Goal: Task Accomplishment & Management: Manage account settings

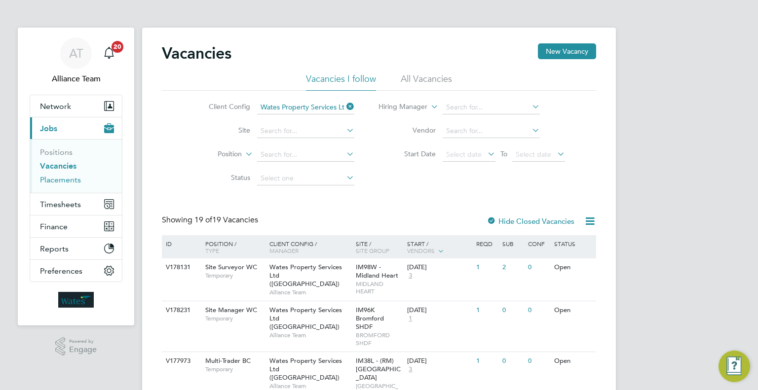
click at [74, 175] on link "Placements" at bounding box center [60, 179] width 41 height 9
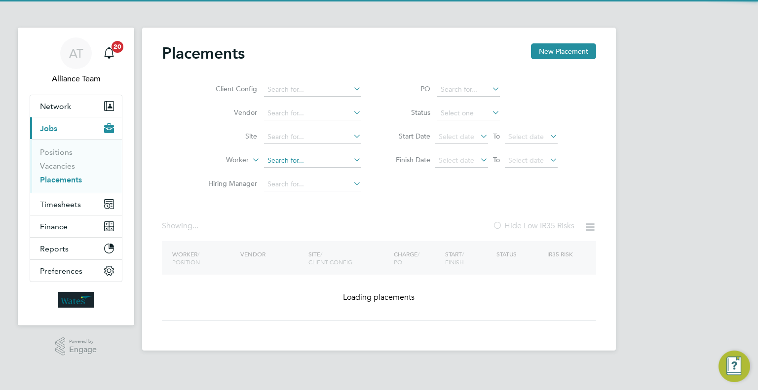
click at [290, 159] on input at bounding box center [312, 161] width 97 height 14
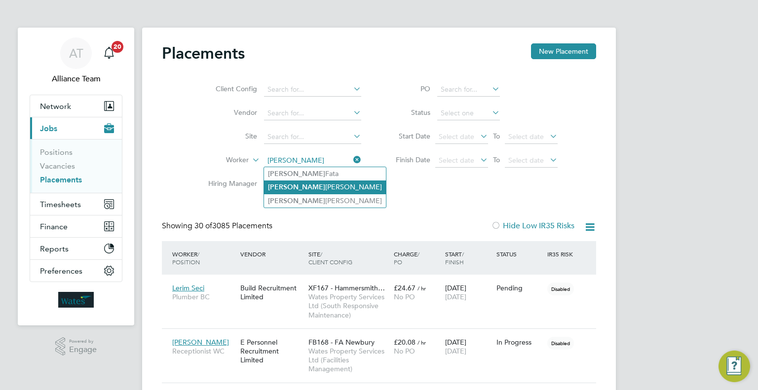
click at [334, 187] on li "[PERSON_NAME]" at bounding box center [325, 187] width 122 height 13
type input "[PERSON_NAME]"
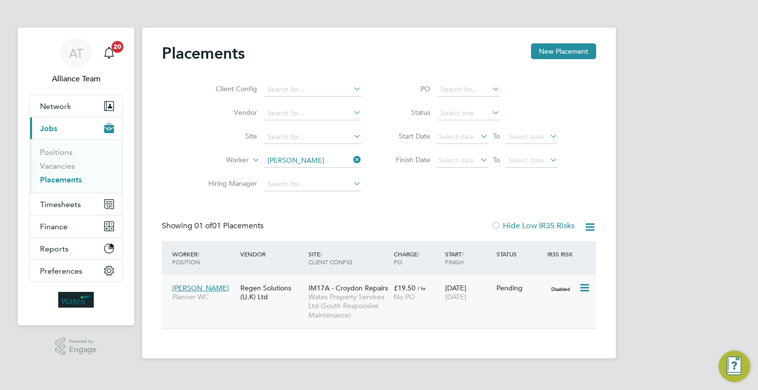
click at [583, 287] on icon at bounding box center [584, 288] width 10 height 12
click at [530, 349] on li "Start" at bounding box center [554, 350] width 70 height 14
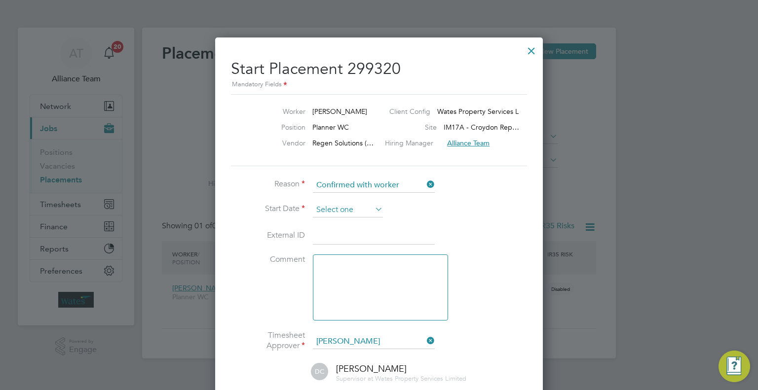
click at [355, 204] on input at bounding box center [348, 210] width 70 height 15
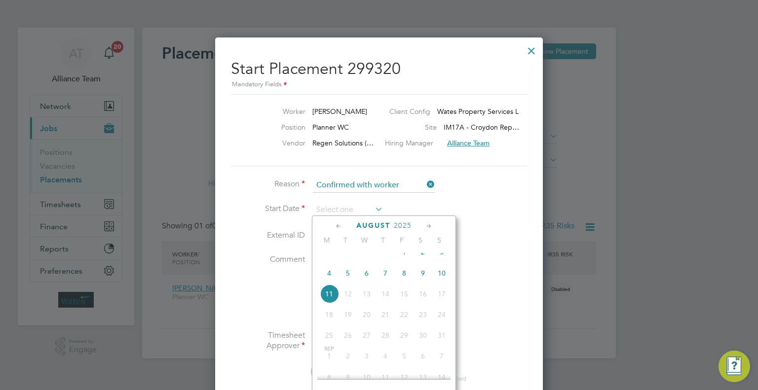
click at [499, 211] on li "Start Date" at bounding box center [379, 215] width 296 height 25
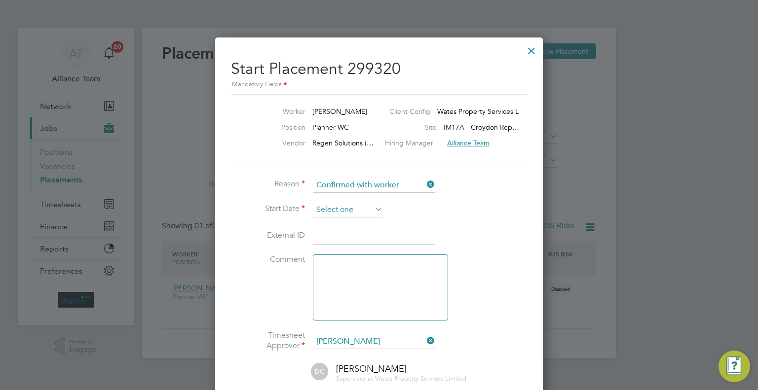
click at [335, 209] on input at bounding box center [348, 210] width 70 height 15
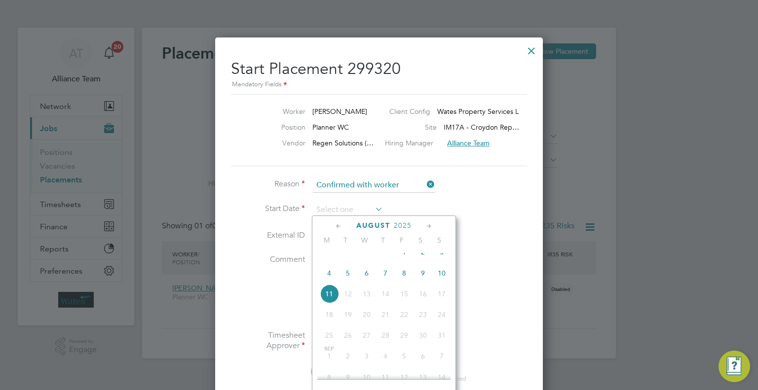
click at [330, 283] on span "4" at bounding box center [329, 273] width 19 height 19
type input "[DATE]"
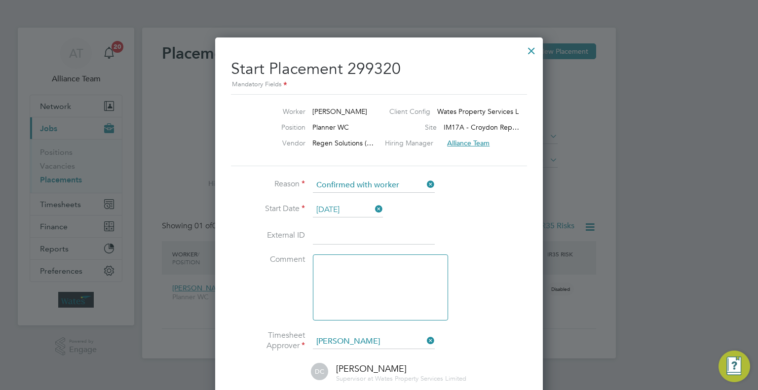
click at [330, 238] on input at bounding box center [374, 237] width 122 height 18
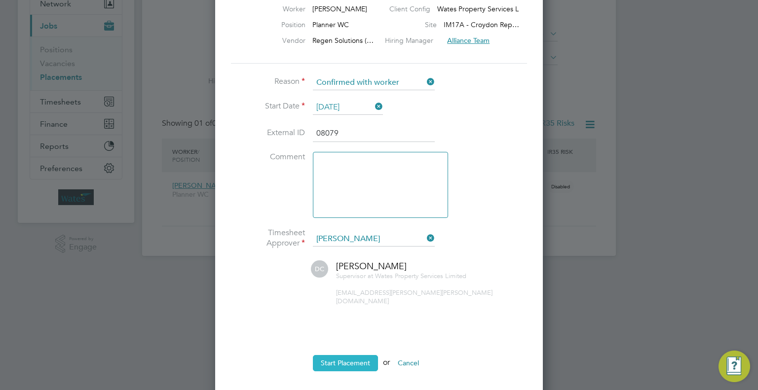
type input "08079"
click at [349, 355] on button "Start Placement" at bounding box center [345, 363] width 65 height 16
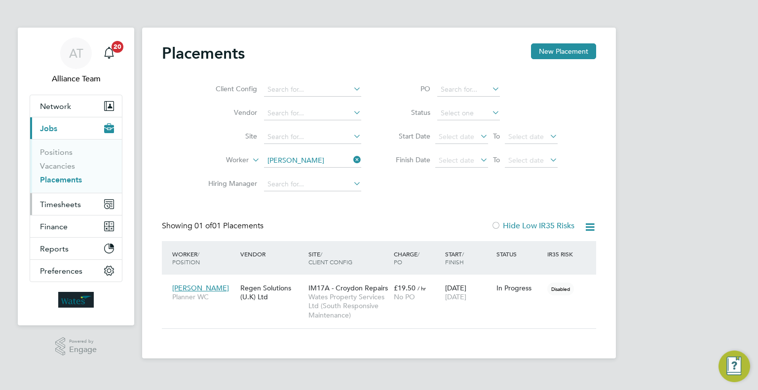
click at [69, 204] on span "Timesheets" at bounding box center [60, 204] width 41 height 9
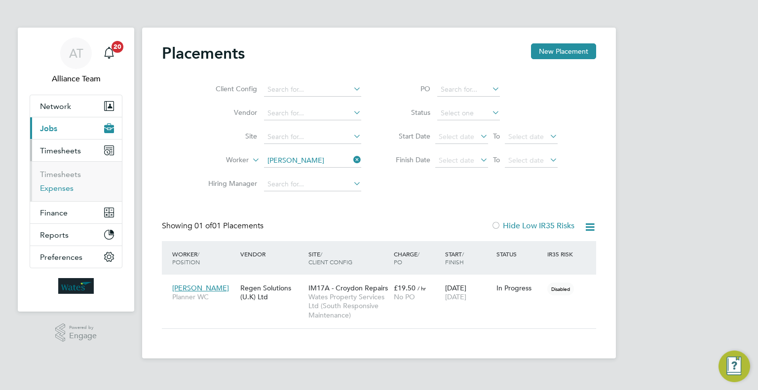
click at [57, 192] on link "Expenses" at bounding box center [57, 188] width 34 height 9
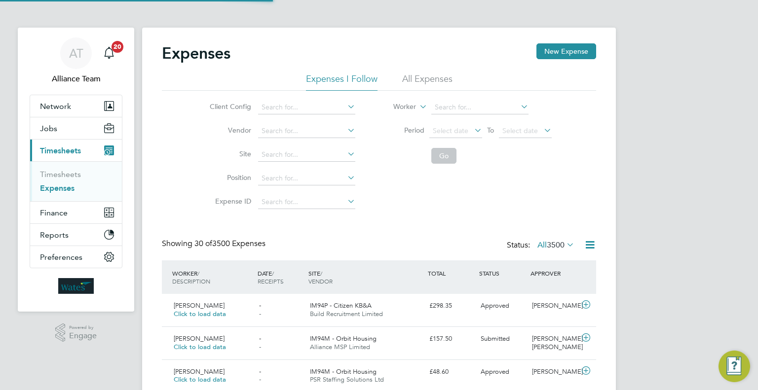
scroll to position [25, 86]
click at [456, 110] on input at bounding box center [479, 108] width 97 height 14
click at [450, 116] on li "[PERSON_NAME] ins" at bounding box center [497, 120] width 133 height 13
type input "[PERSON_NAME]"
click at [432, 157] on button "Go" at bounding box center [443, 156] width 25 height 16
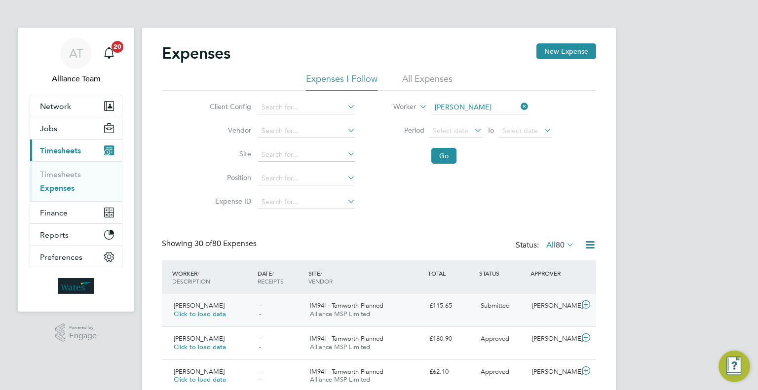
click at [545, 308] on div "[PERSON_NAME]" at bounding box center [553, 306] width 51 height 16
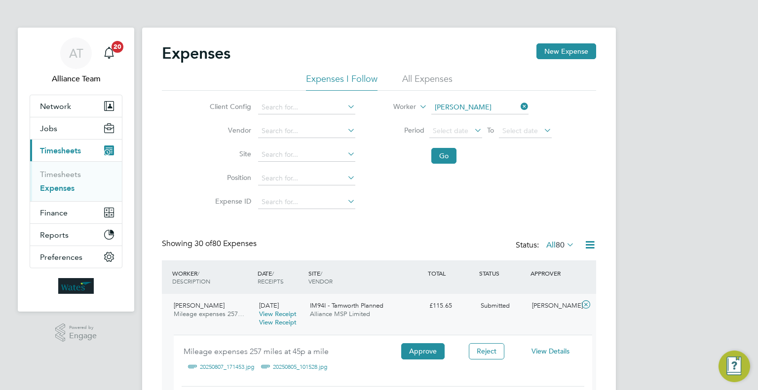
click at [549, 348] on span "View Details" at bounding box center [551, 351] width 38 height 9
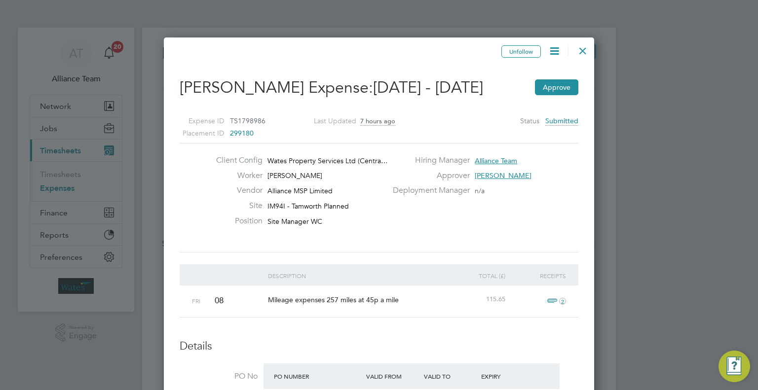
click at [554, 48] on icon at bounding box center [554, 51] width 12 height 12
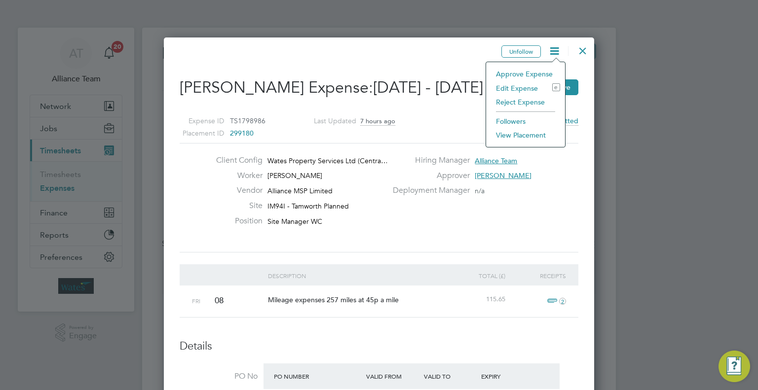
click at [501, 87] on li "Edit Expense e" at bounding box center [525, 88] width 69 height 14
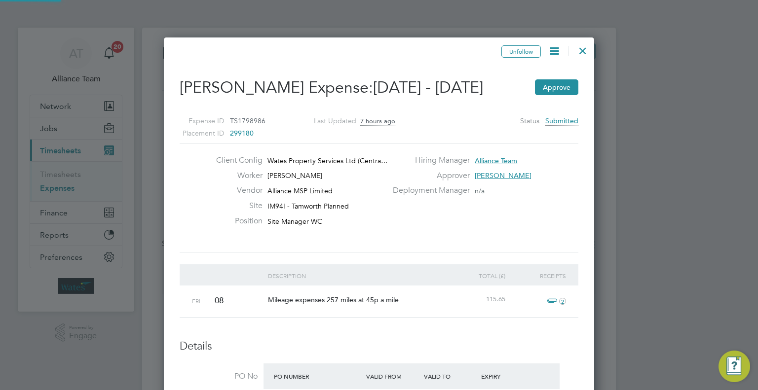
type input "[PERSON_NAME]"
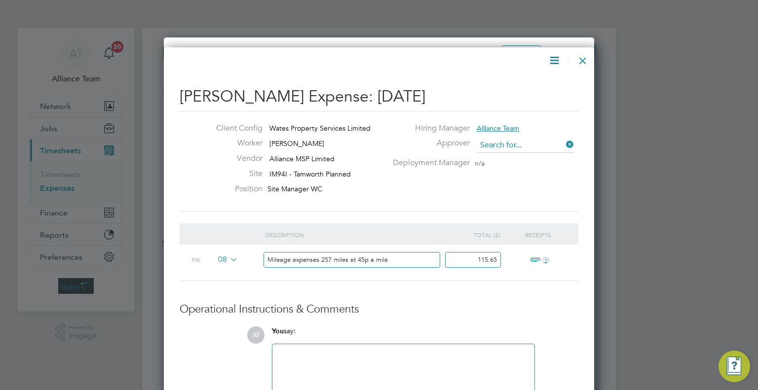
click at [509, 145] on input at bounding box center [525, 145] width 97 height 15
click at [538, 157] on b "Dug" at bounding box center [545, 159] width 14 height 8
type input "[PERSON_NAME]"
click at [431, 347] on div at bounding box center [403, 372] width 262 height 54
click at [432, 363] on div at bounding box center [403, 371] width 250 height 42
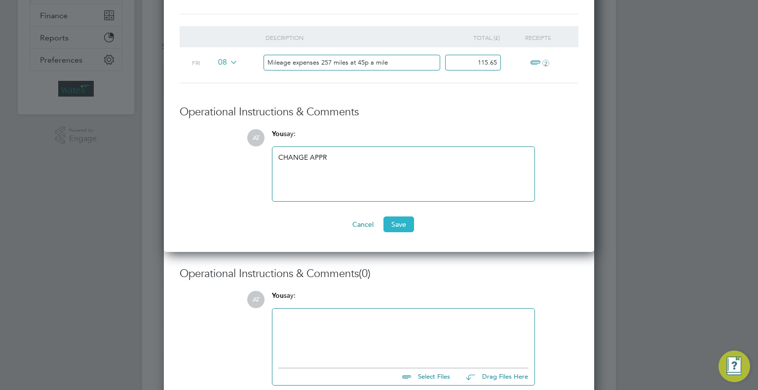
click at [409, 226] on button "Save" at bounding box center [399, 225] width 31 height 16
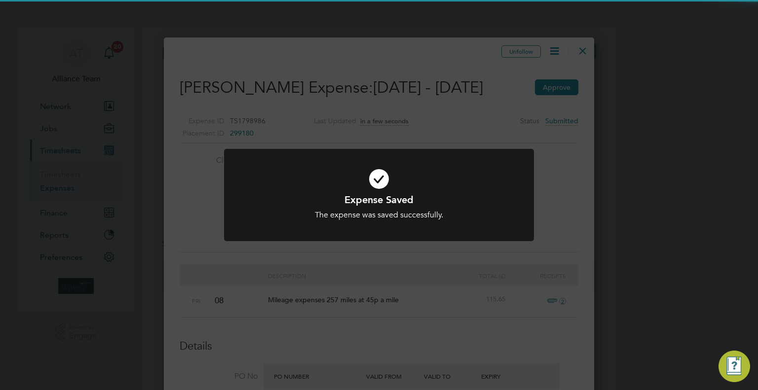
drag, startPoint x: 534, startPoint y: 254, endPoint x: 533, endPoint y: 245, distance: 8.9
click at [533, 246] on div "Expense Saved The expense was saved successfully. Cancel Okay" at bounding box center [379, 195] width 758 height 390
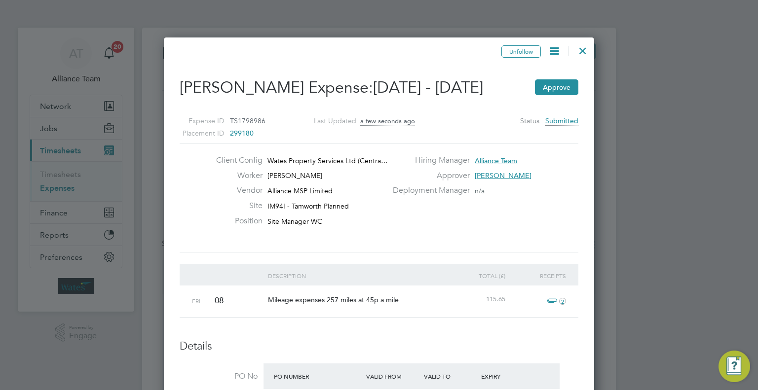
click at [588, 46] on div at bounding box center [583, 48] width 18 height 18
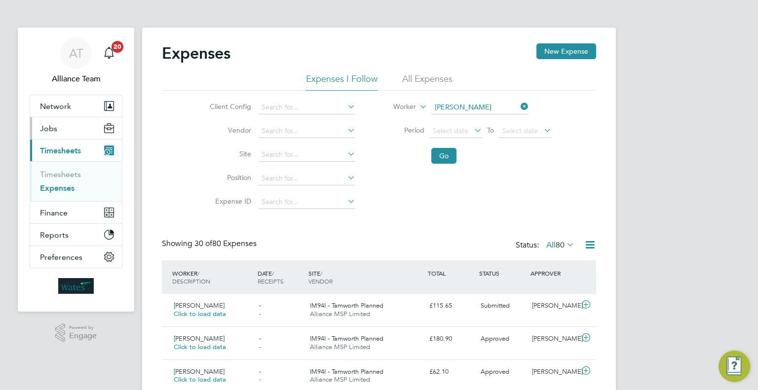
click at [62, 125] on button "Jobs" at bounding box center [76, 128] width 92 height 22
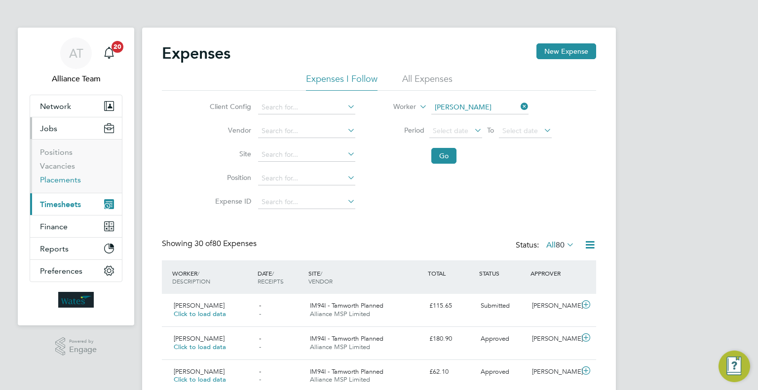
click at [63, 177] on link "Placements" at bounding box center [60, 179] width 41 height 9
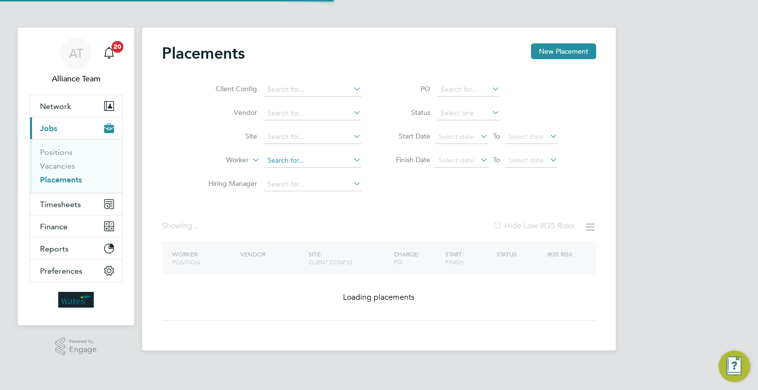
click at [324, 160] on input at bounding box center [312, 161] width 97 height 14
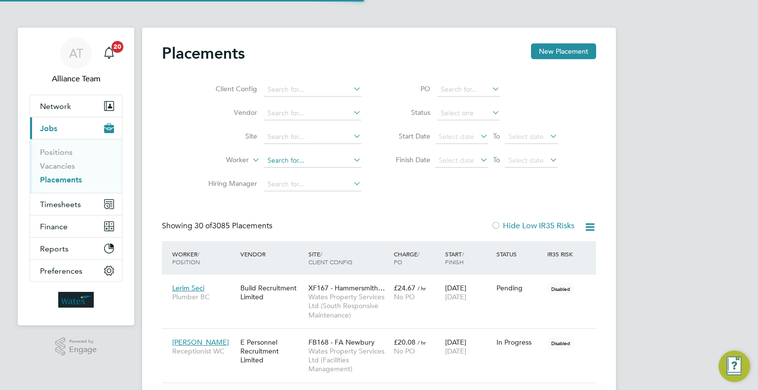
scroll to position [28, 69]
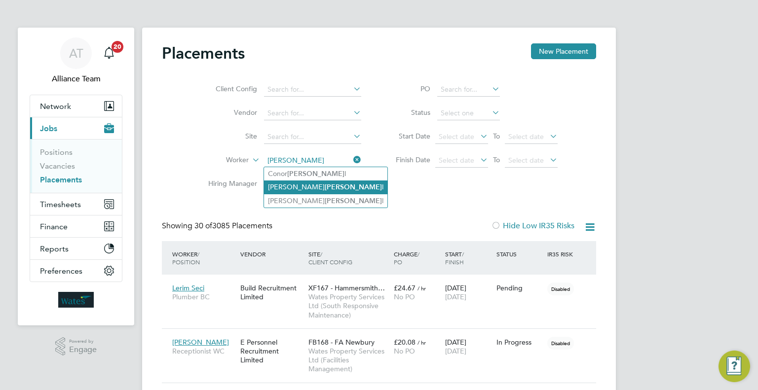
click at [343, 186] on li "[PERSON_NAME] l" at bounding box center [325, 187] width 123 height 13
type input "[PERSON_NAME] [PERSON_NAME]"
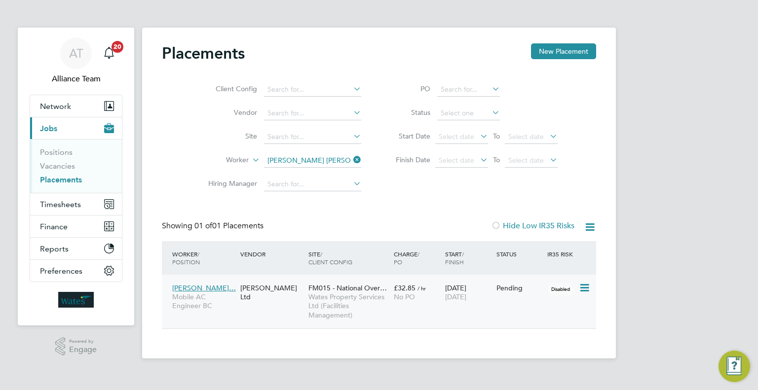
click at [394, 304] on div "£32.85 / hr No PO" at bounding box center [416, 293] width 51 height 28
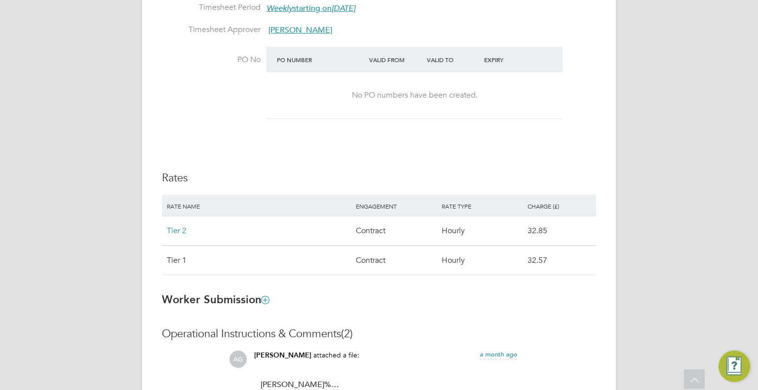
scroll to position [642, 0]
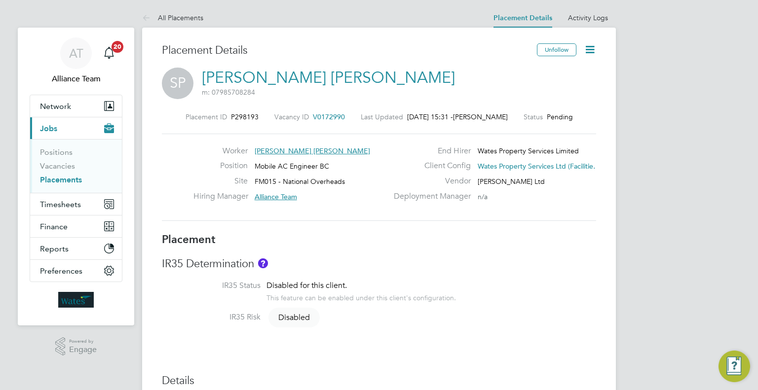
click at [165, 160] on div "Worker Shane Robert Powell Position Mobile AC Engineer BC Site FM015 - National…" at bounding box center [379, 177] width 442 height 63
click at [447, 80] on div "SP Shane Robert Powell m: 07985708284" at bounding box center [379, 85] width 434 height 34
